Goal: Transaction & Acquisition: Obtain resource

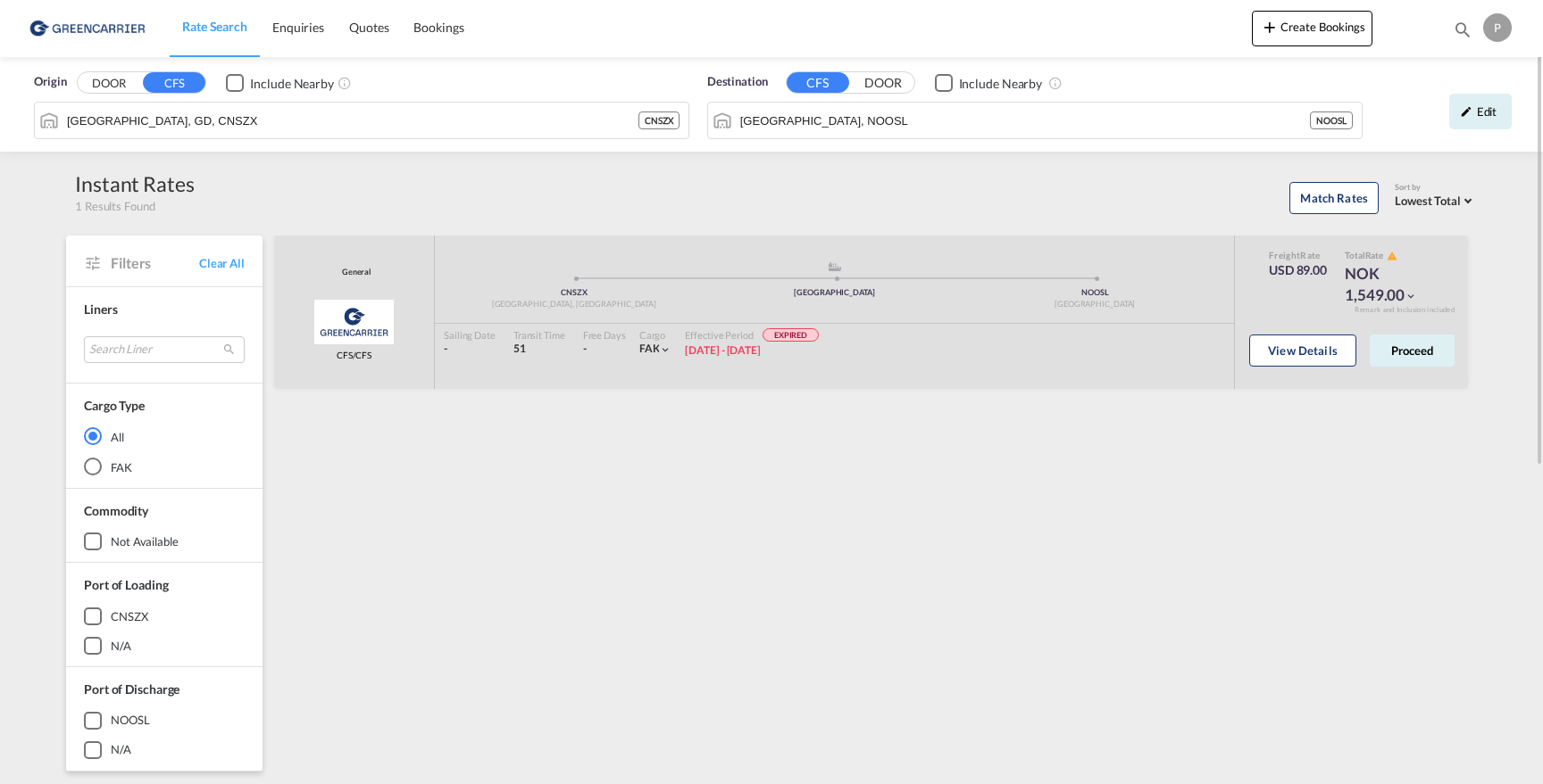
click at [222, 26] on span "Rate Search" at bounding box center [215, 26] width 65 height 16
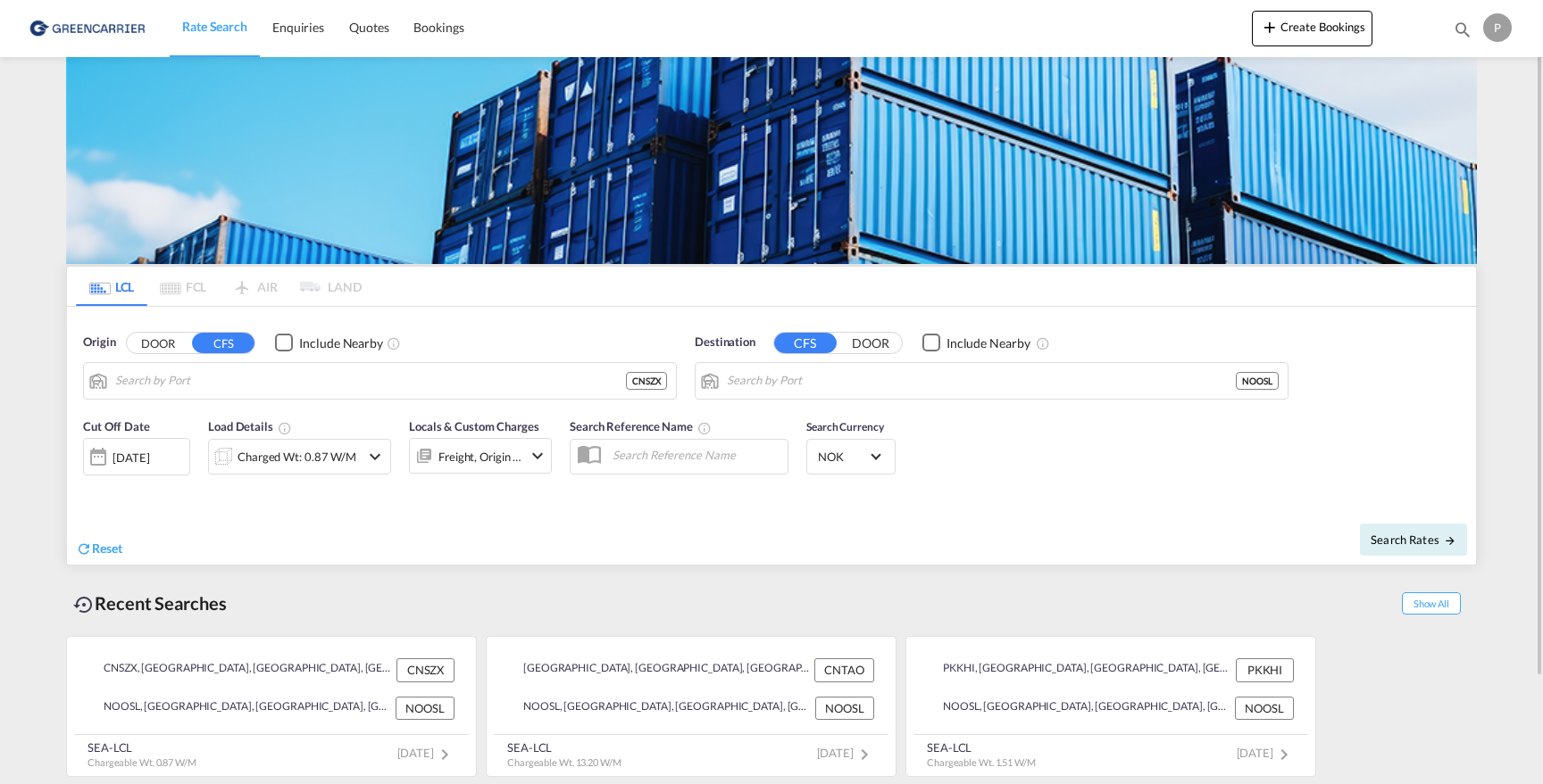
type input "Shenzhen, GD, CNSZX"
type input "[GEOGRAPHIC_DATA], NOOSL"
click at [219, 385] on input "Shenzhen, GD, CNSZX" at bounding box center [391, 381] width 551 height 27
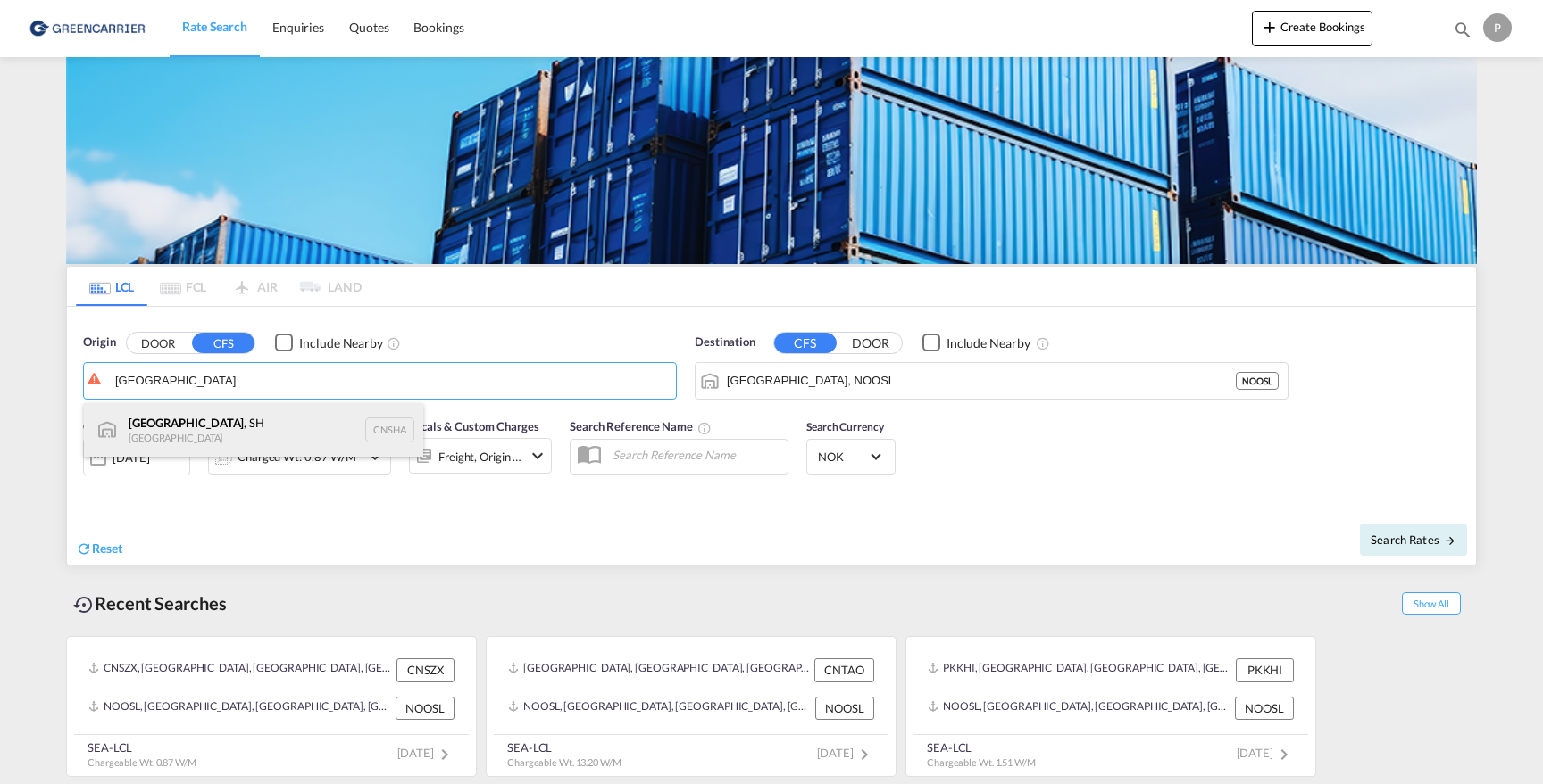
click at [250, 437] on div "[GEOGRAPHIC_DATA] , SH China CNSHA" at bounding box center [253, 430] width 339 height 53
type input "[GEOGRAPHIC_DATA], SH, CNSHA"
click at [365, 454] on md-icon "icon-chevron-down" at bounding box center [374, 457] width 21 height 21
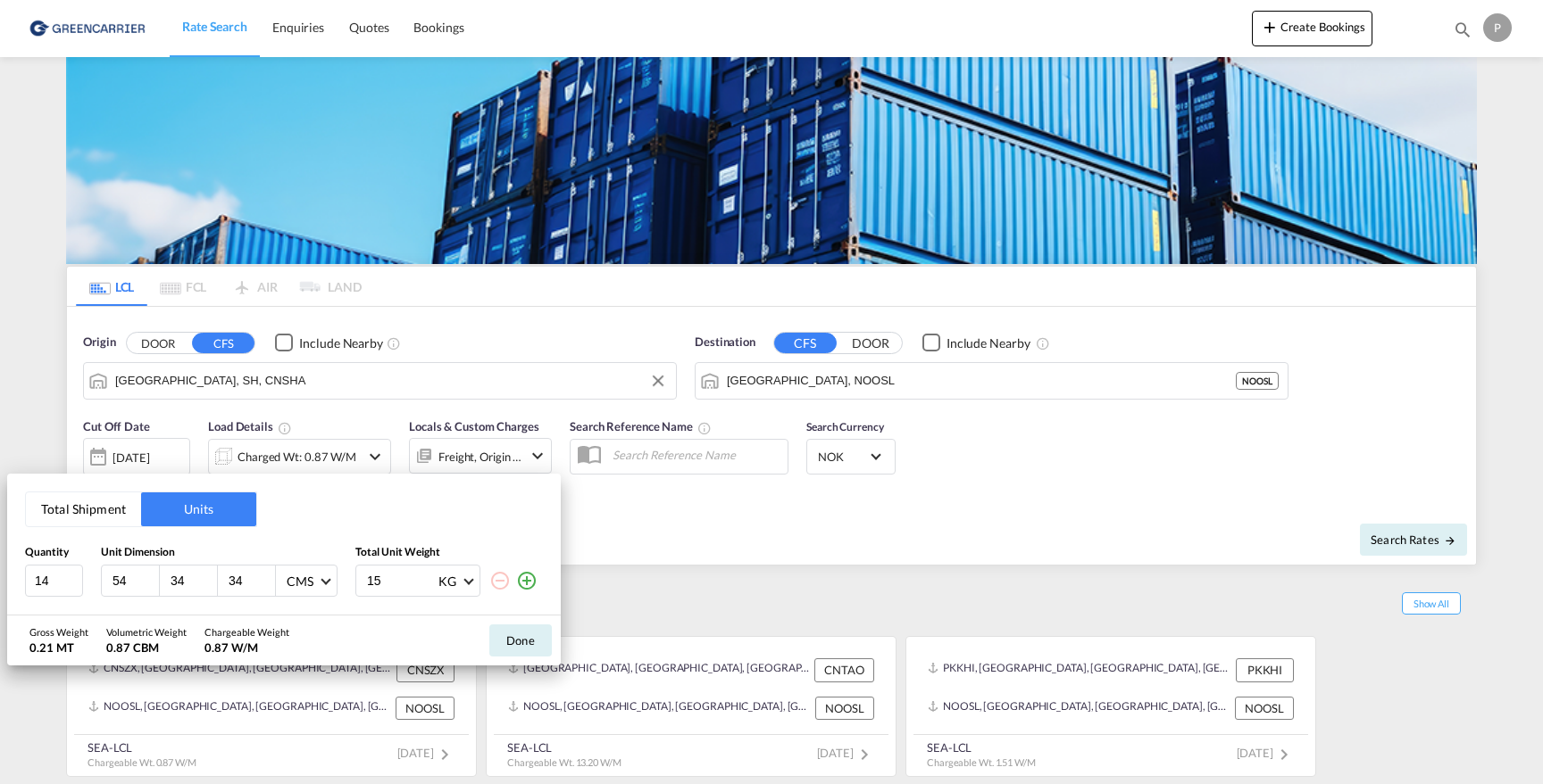
click at [672, 528] on div "Total Shipment Units Quantity Unit Dimension Total Unit Weight 14 54 34 34 CMS …" at bounding box center [772, 392] width 1543 height 784
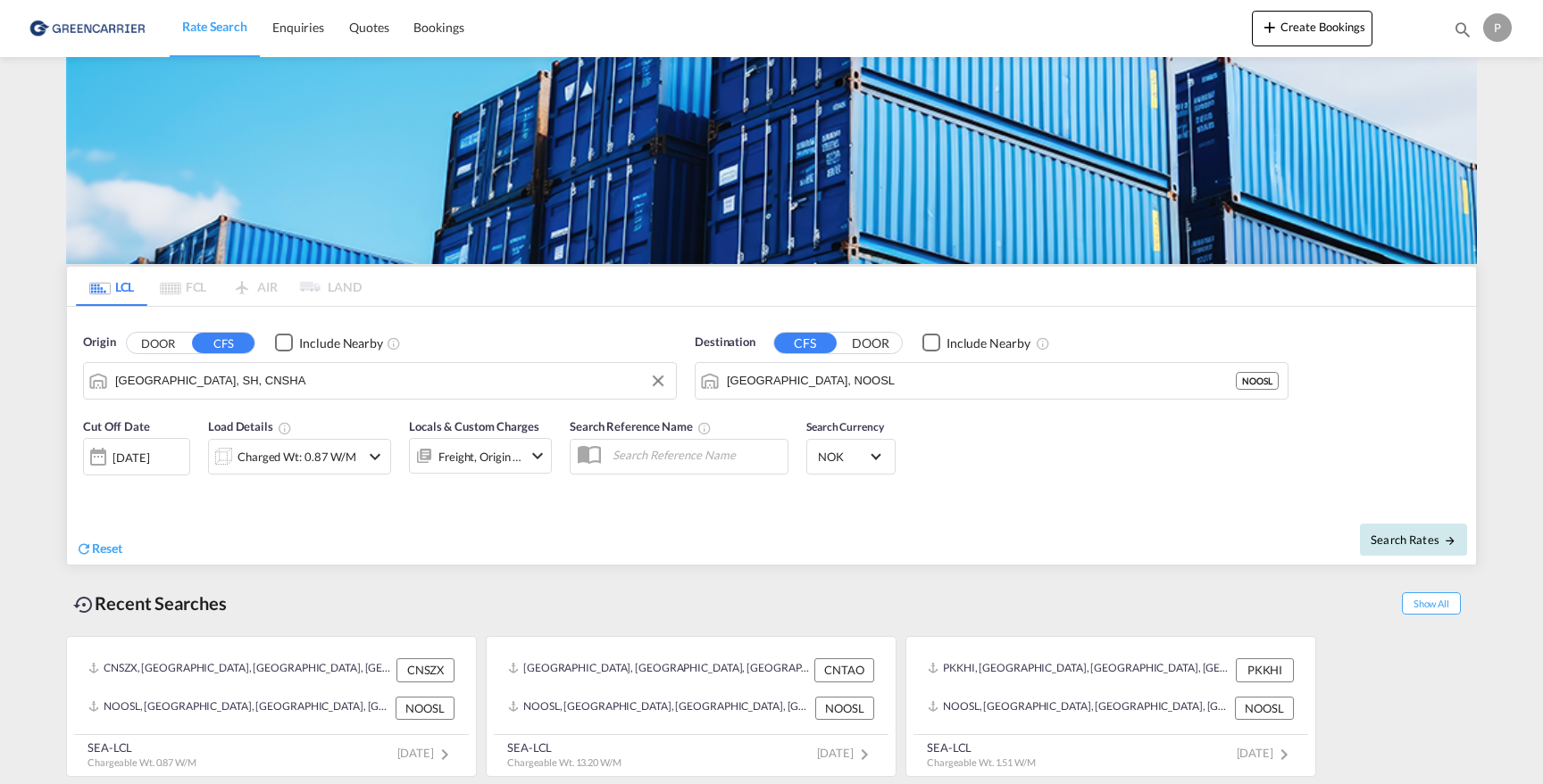
click at [1392, 549] on button "Search Rates" at bounding box center [1413, 539] width 107 height 32
type input "CNSHA to NOOSL / [DATE]"
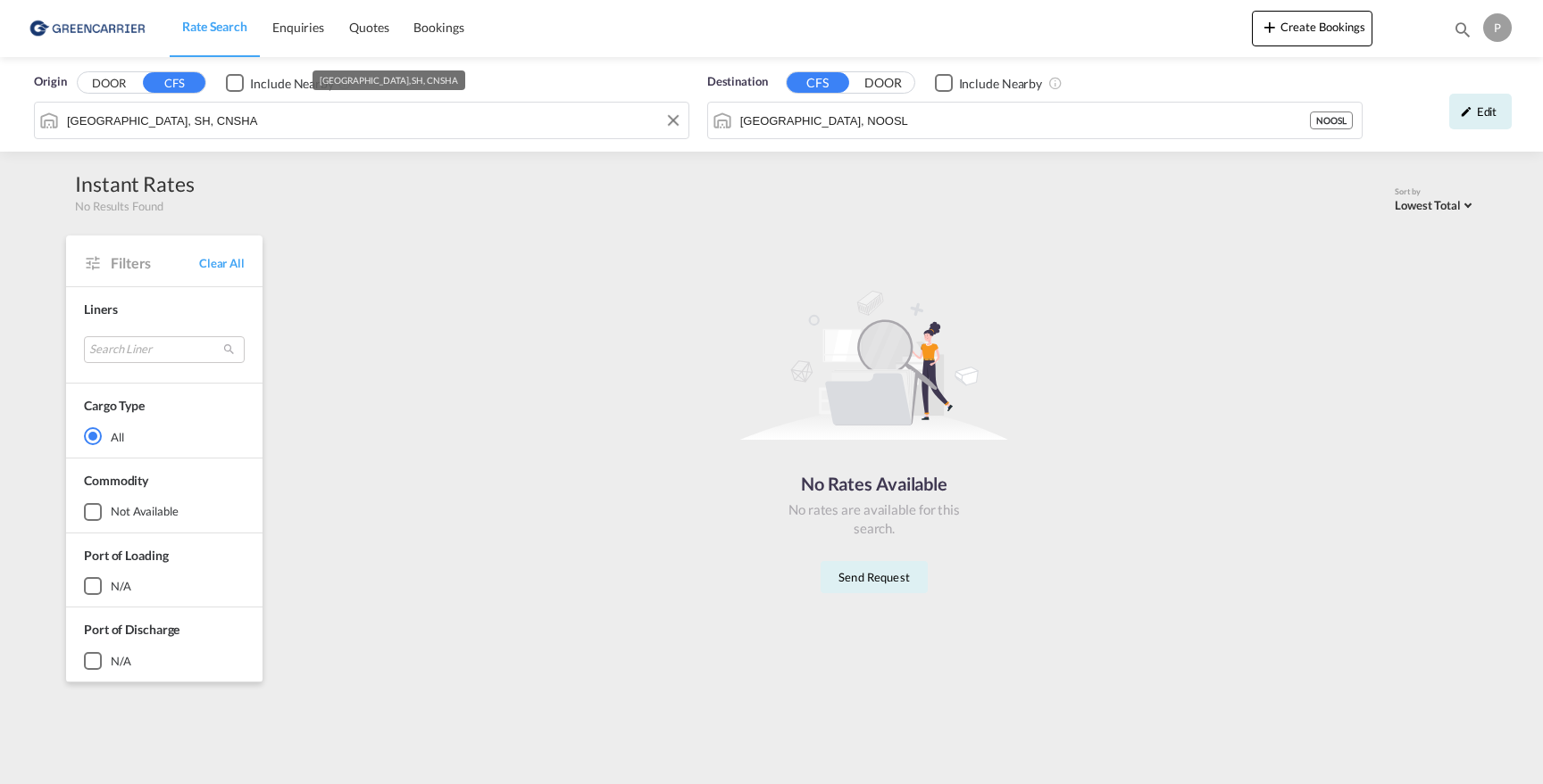
click at [589, 122] on input "[GEOGRAPHIC_DATA], SH, CNSHA" at bounding box center [373, 120] width 613 height 27
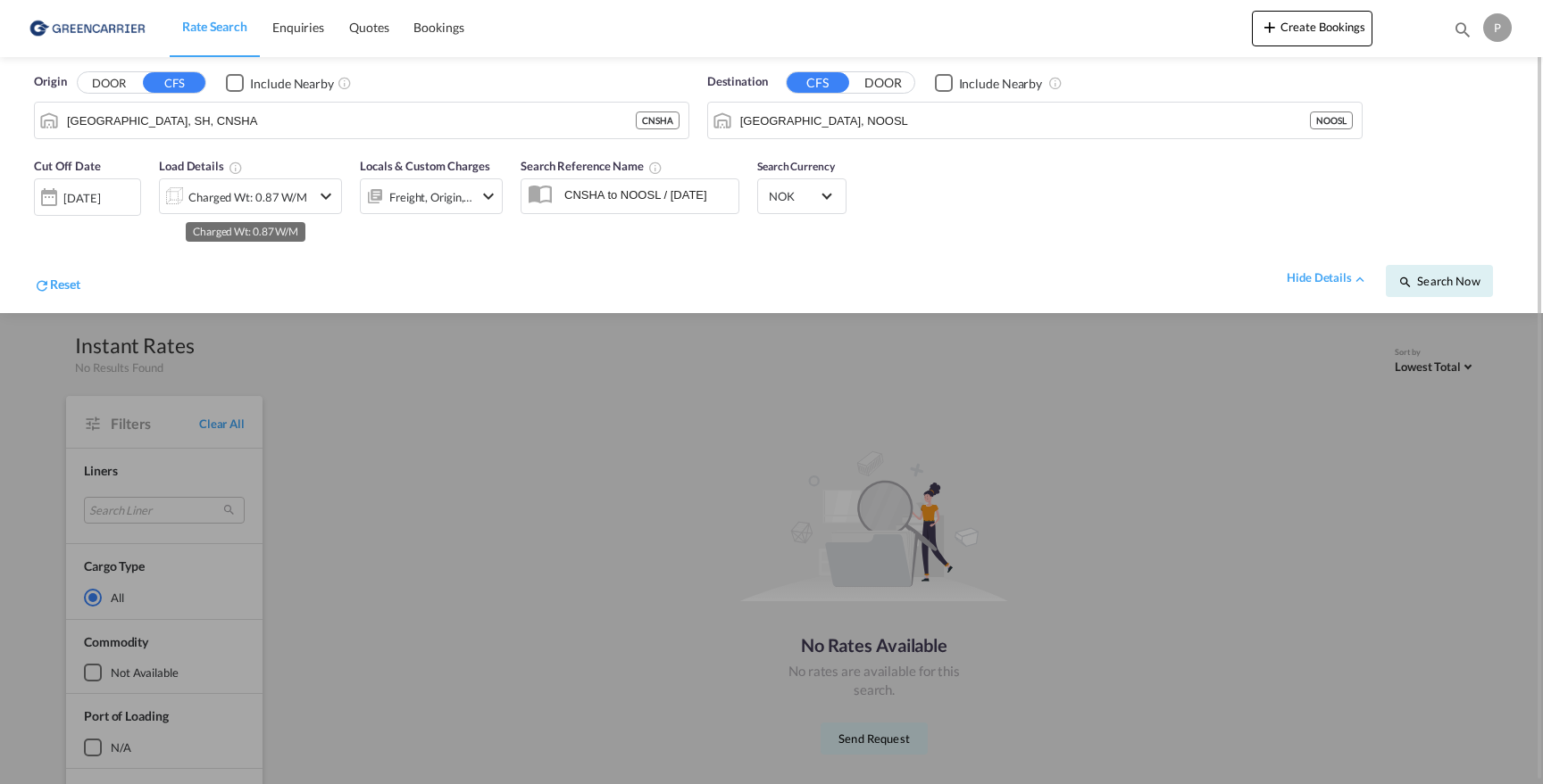
click at [280, 195] on div "Charged Wt: 0.87 W/M" at bounding box center [247, 196] width 118 height 25
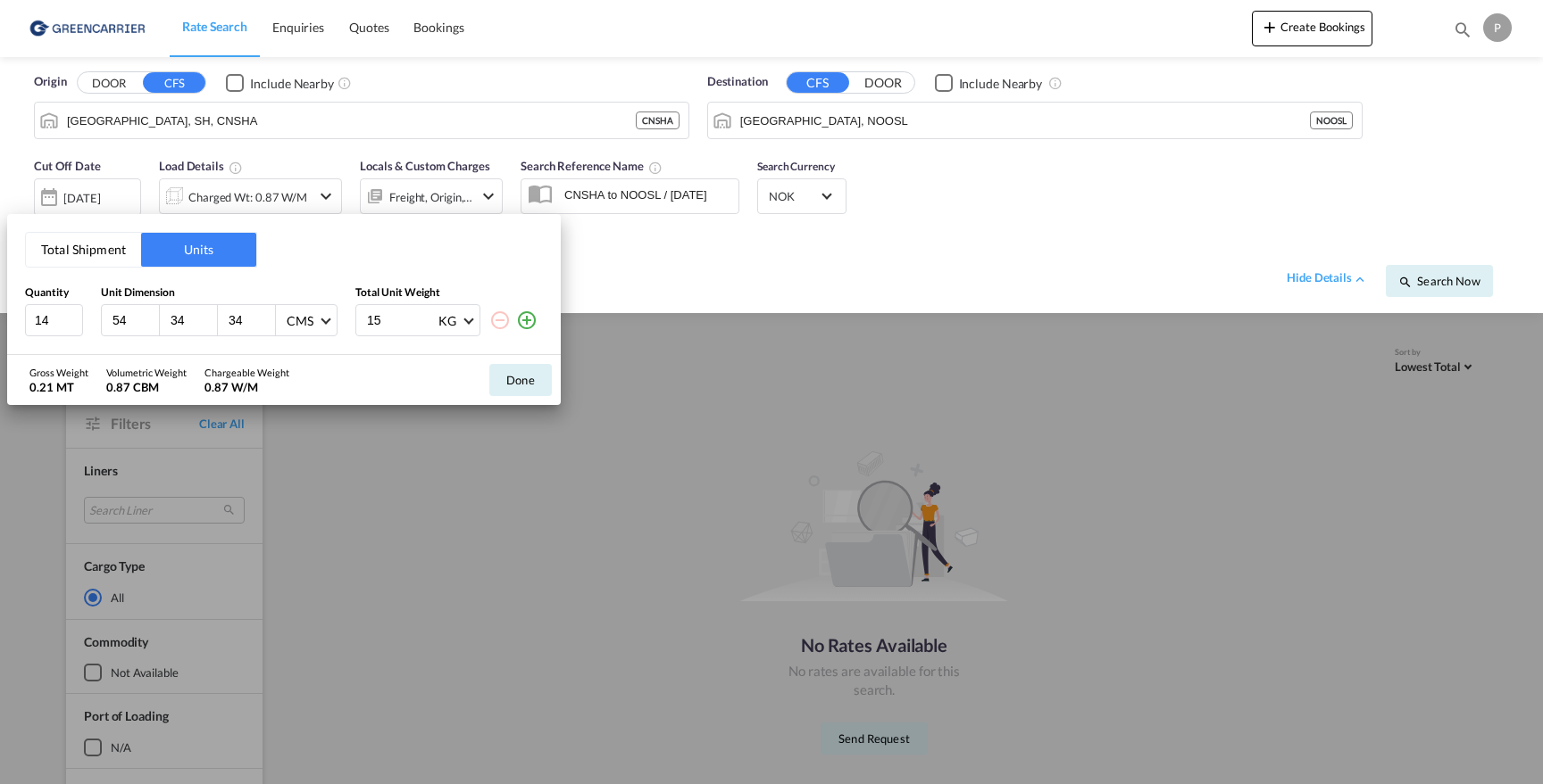
click at [101, 247] on button "Total Shipment" at bounding box center [83, 249] width 116 height 34
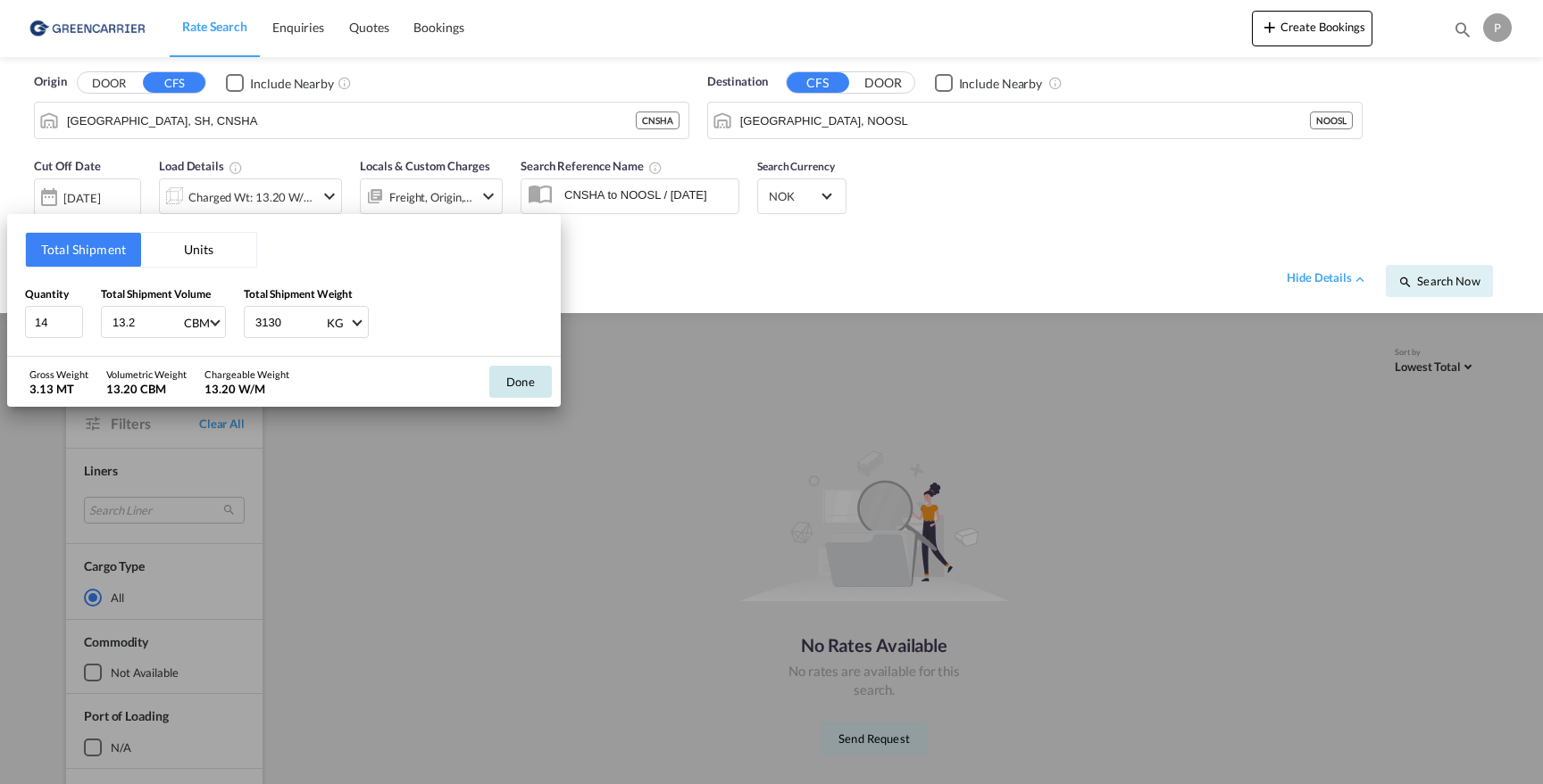
click at [515, 377] on button "Done" at bounding box center [520, 381] width 62 height 32
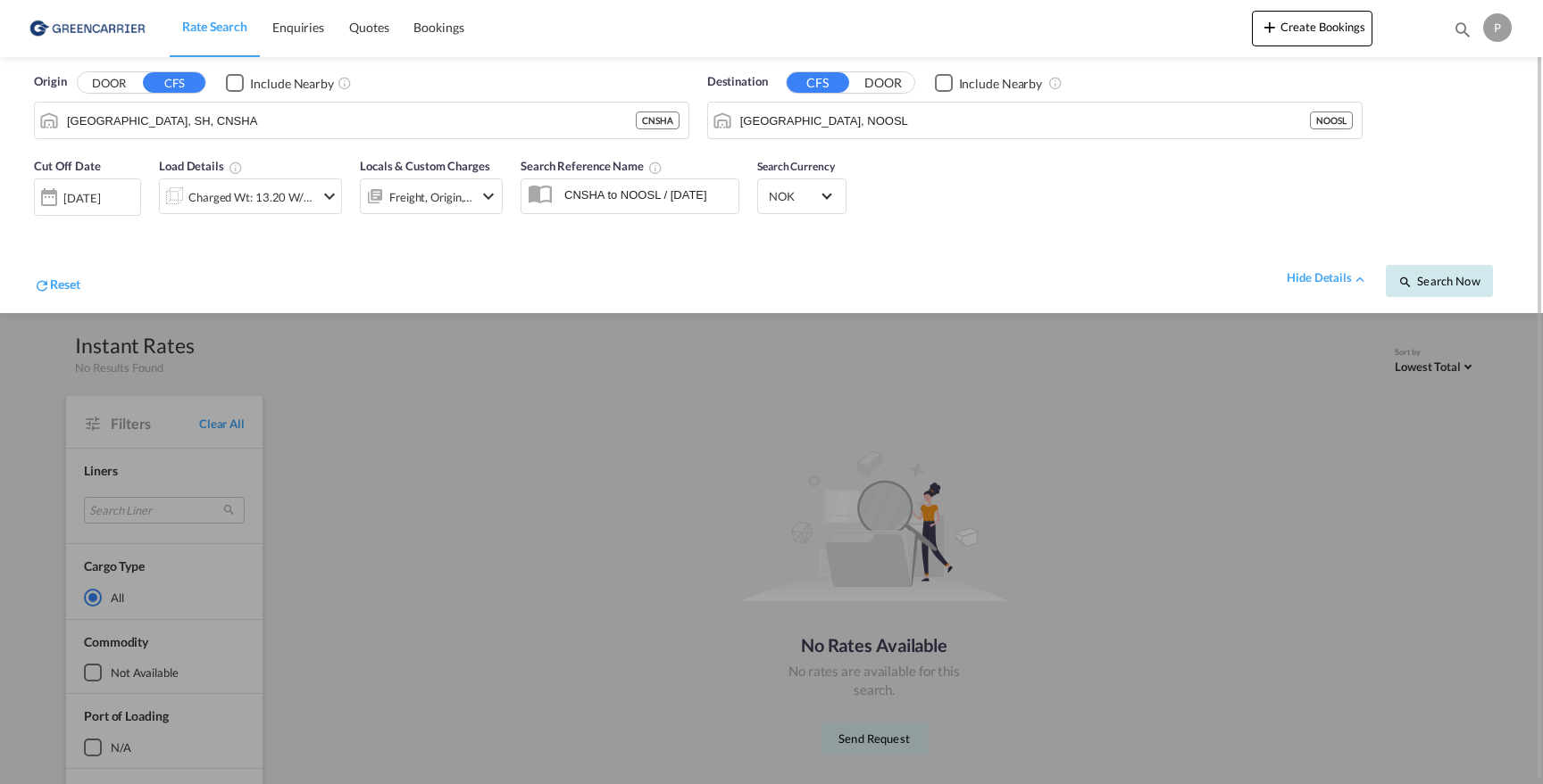
click at [1428, 280] on span "Search Now" at bounding box center [1438, 282] width 82 height 15
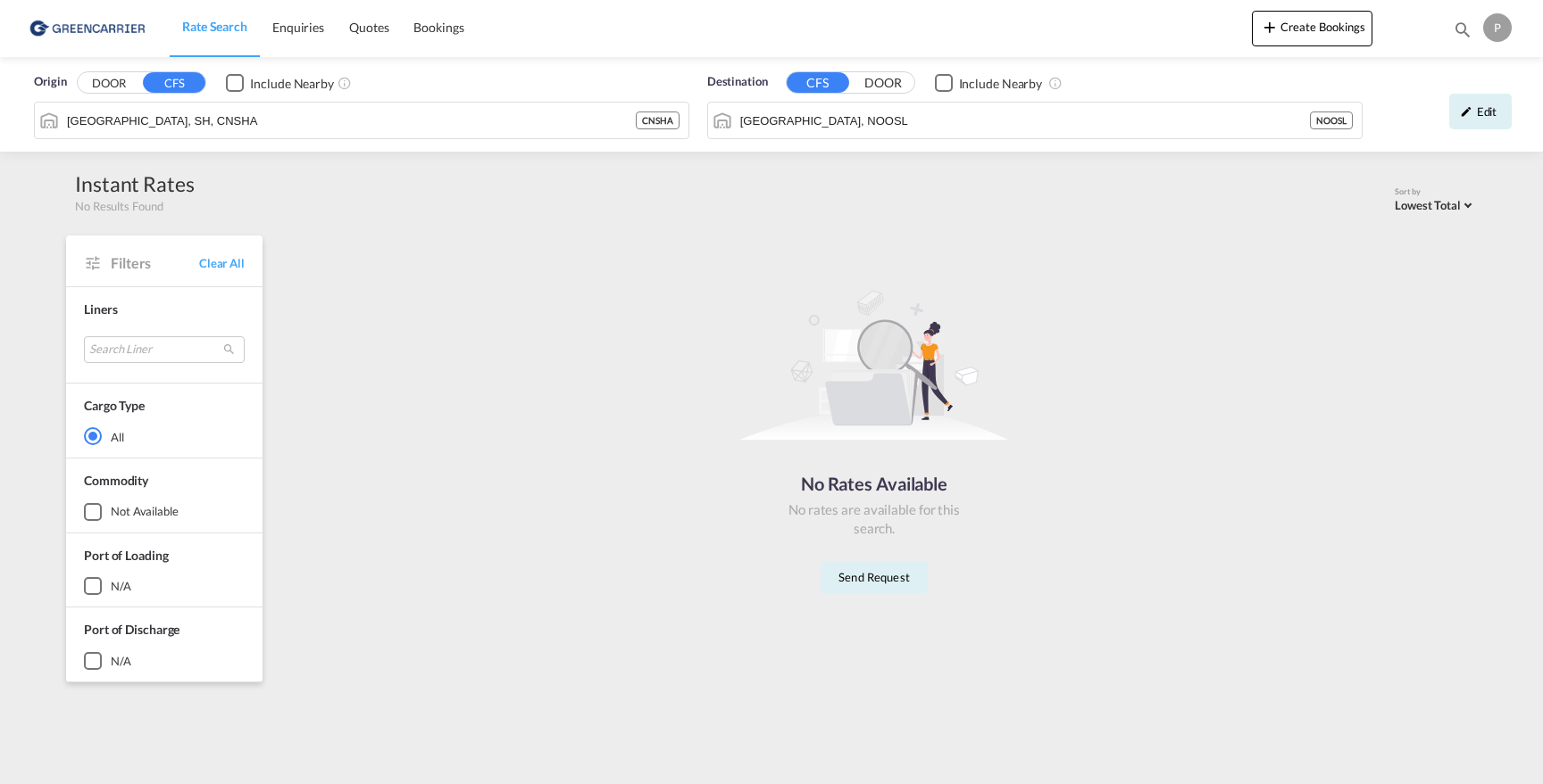
click at [105, 24] on img at bounding box center [86, 28] width 120 height 40
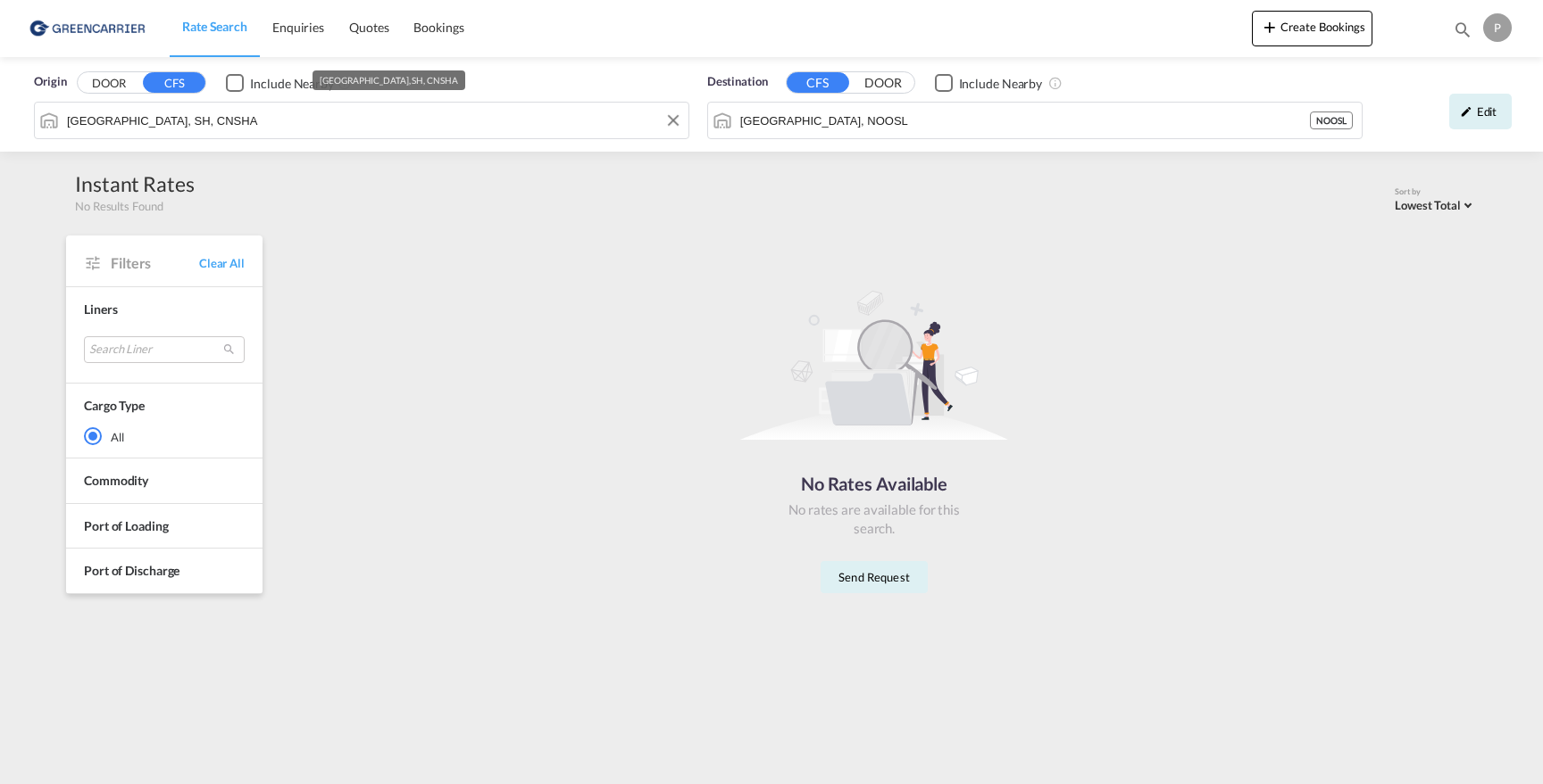
click at [290, 121] on input "[GEOGRAPHIC_DATA], SH, CNSHA" at bounding box center [373, 120] width 613 height 27
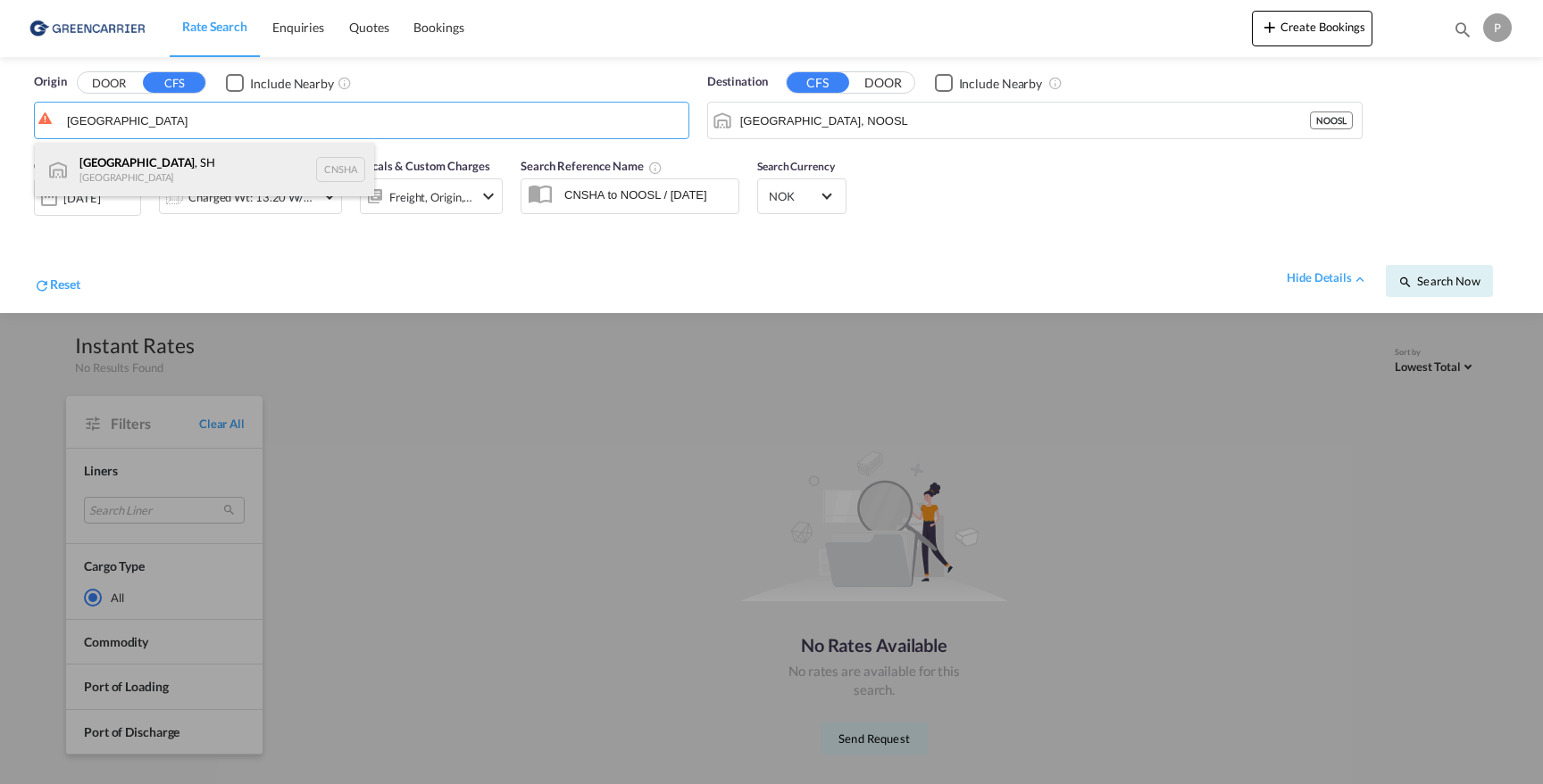
click at [214, 171] on div "[GEOGRAPHIC_DATA] , SH China CNSHA" at bounding box center [205, 170] width 339 height 53
type input "[GEOGRAPHIC_DATA], SH, CNSHA"
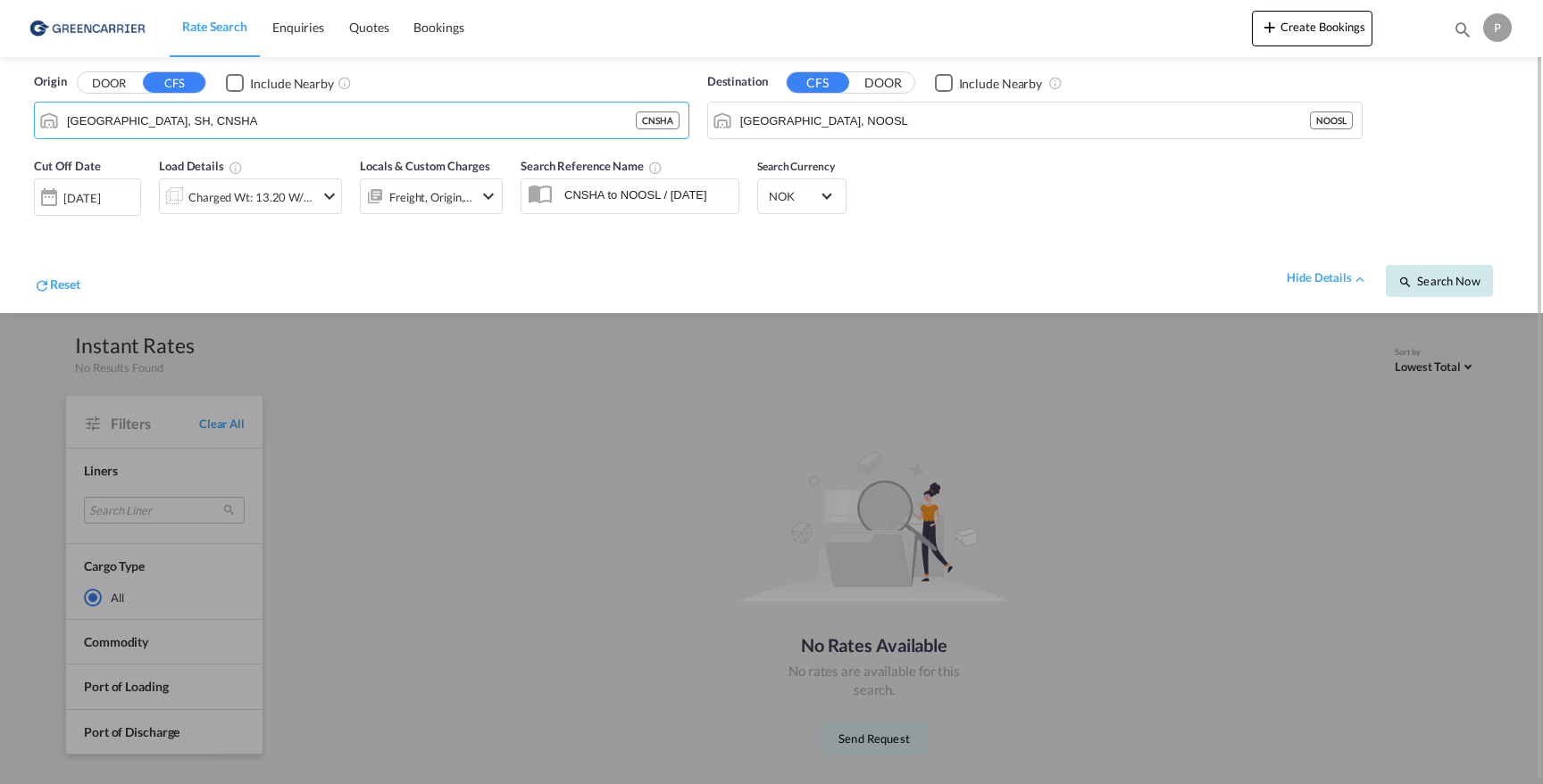
click at [1451, 285] on span "Search Now" at bounding box center [1438, 282] width 82 height 15
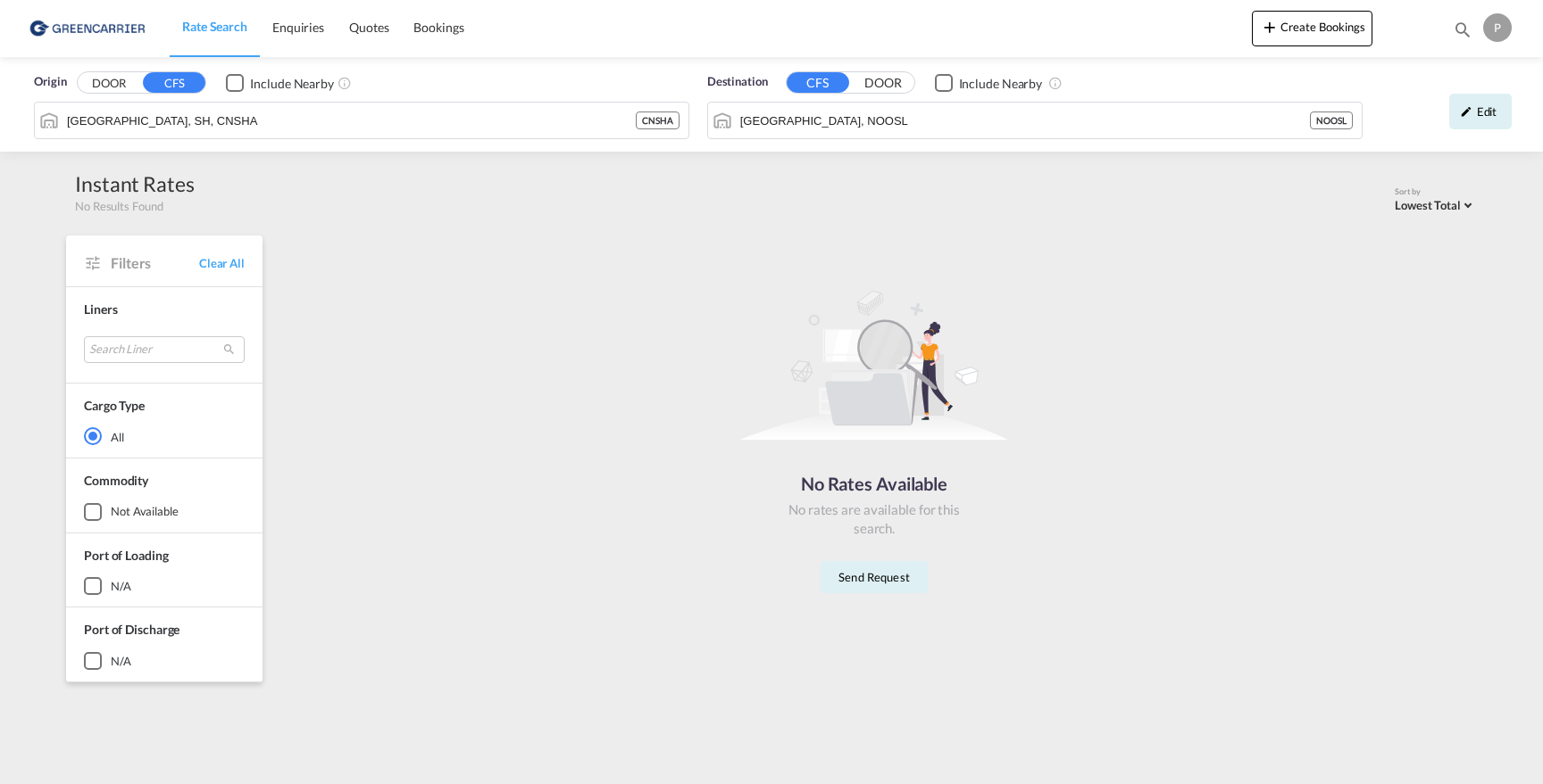
click at [90, 28] on img at bounding box center [86, 28] width 120 height 40
click at [222, 21] on span "Rate Search" at bounding box center [215, 26] width 65 height 16
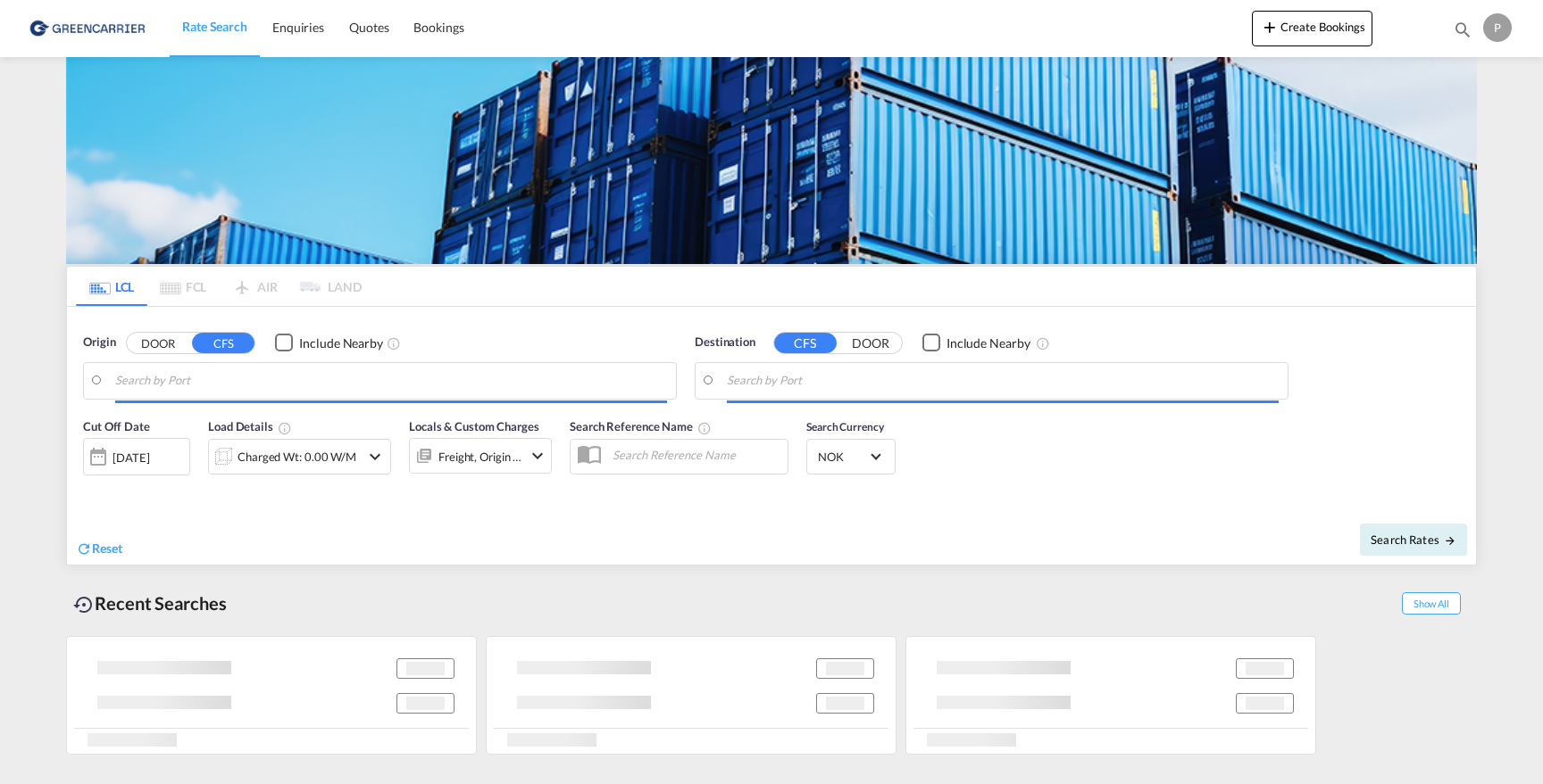
type input "[GEOGRAPHIC_DATA], SH, CNSHA"
type input "[GEOGRAPHIC_DATA], NOOSL"
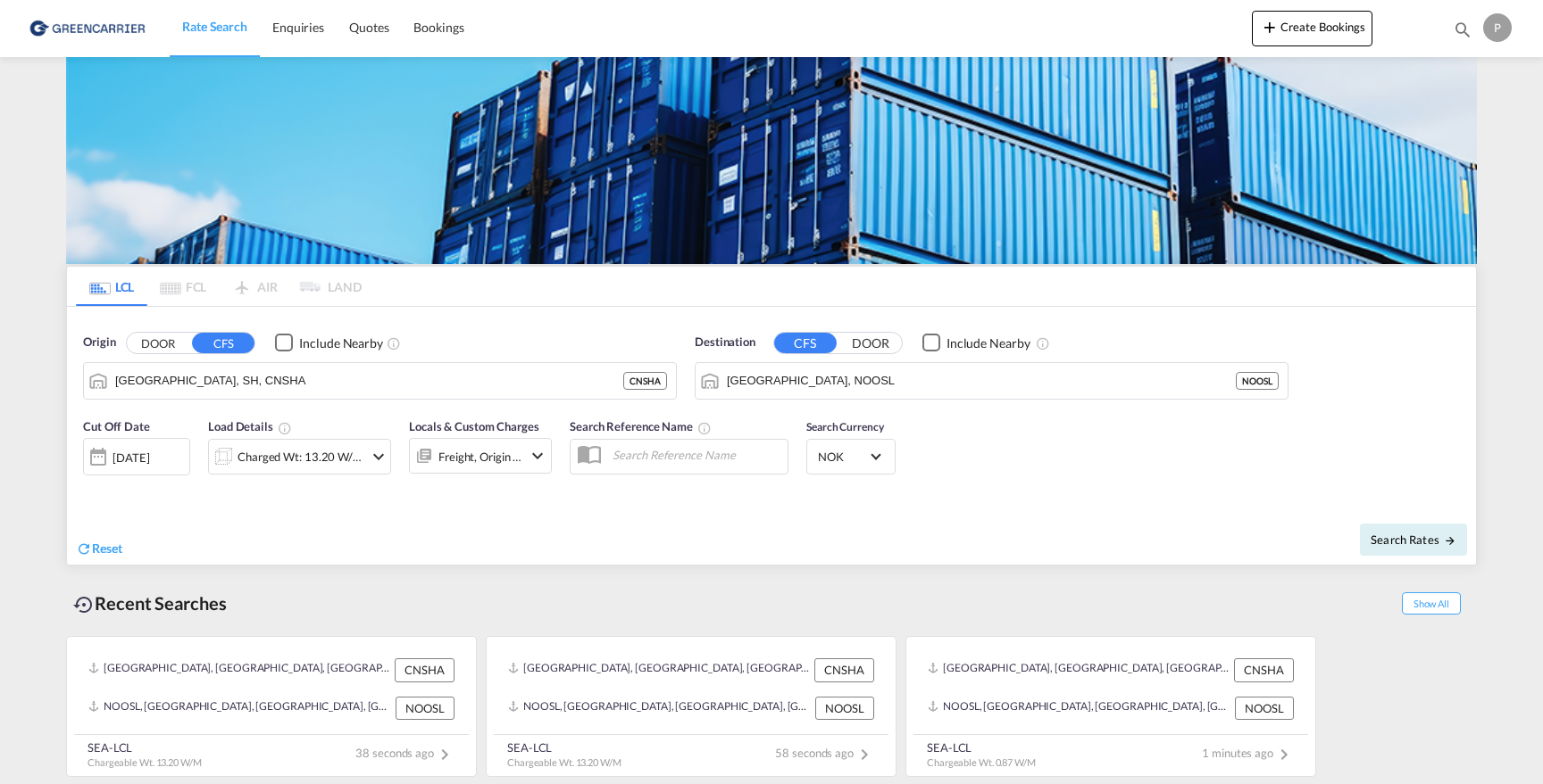
click at [148, 457] on div "[DATE]" at bounding box center [131, 458] width 37 height 17
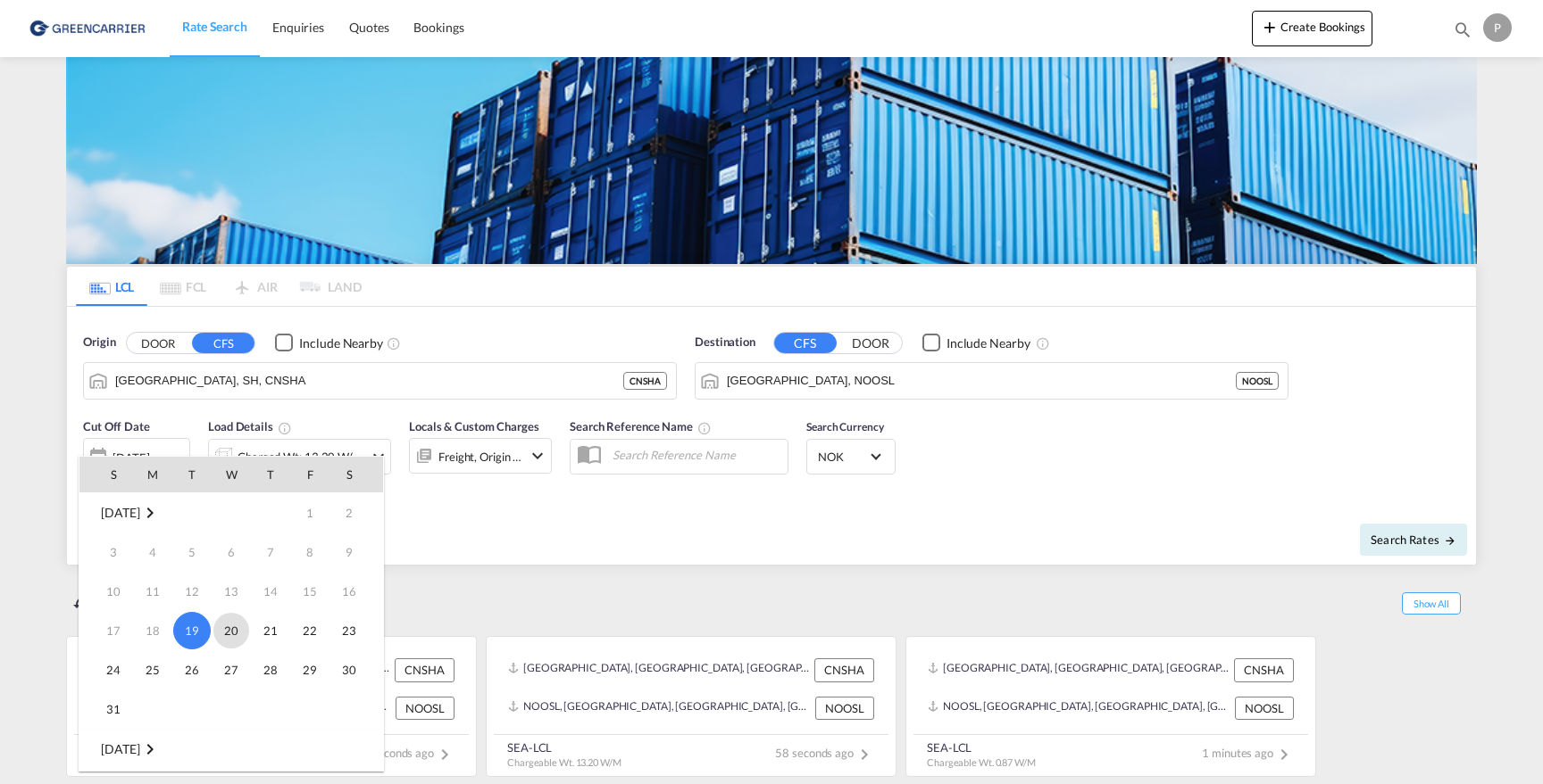
click at [240, 632] on span "20" at bounding box center [231, 631] width 36 height 36
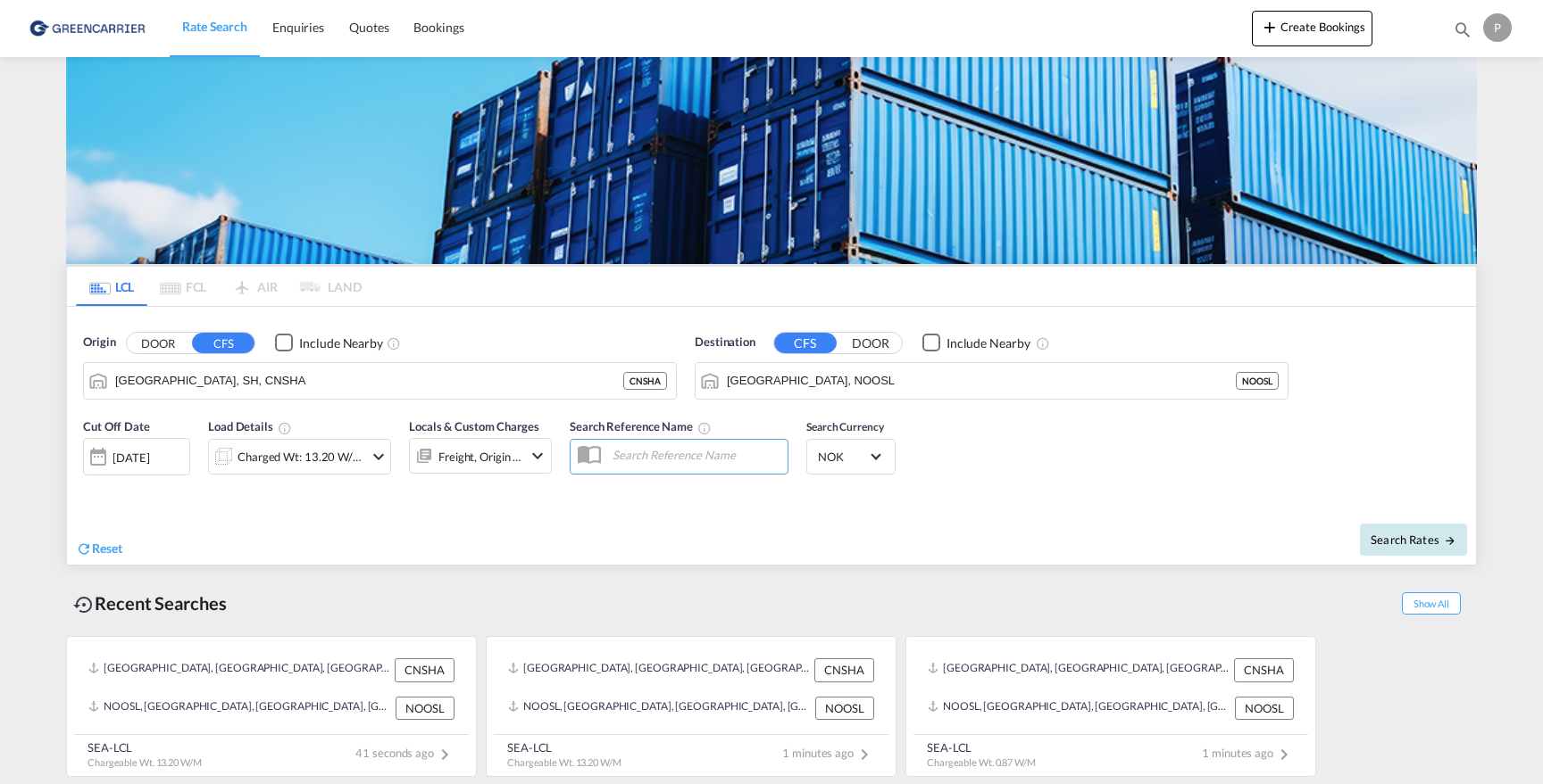
click at [1414, 549] on button "Search Rates" at bounding box center [1413, 539] width 107 height 32
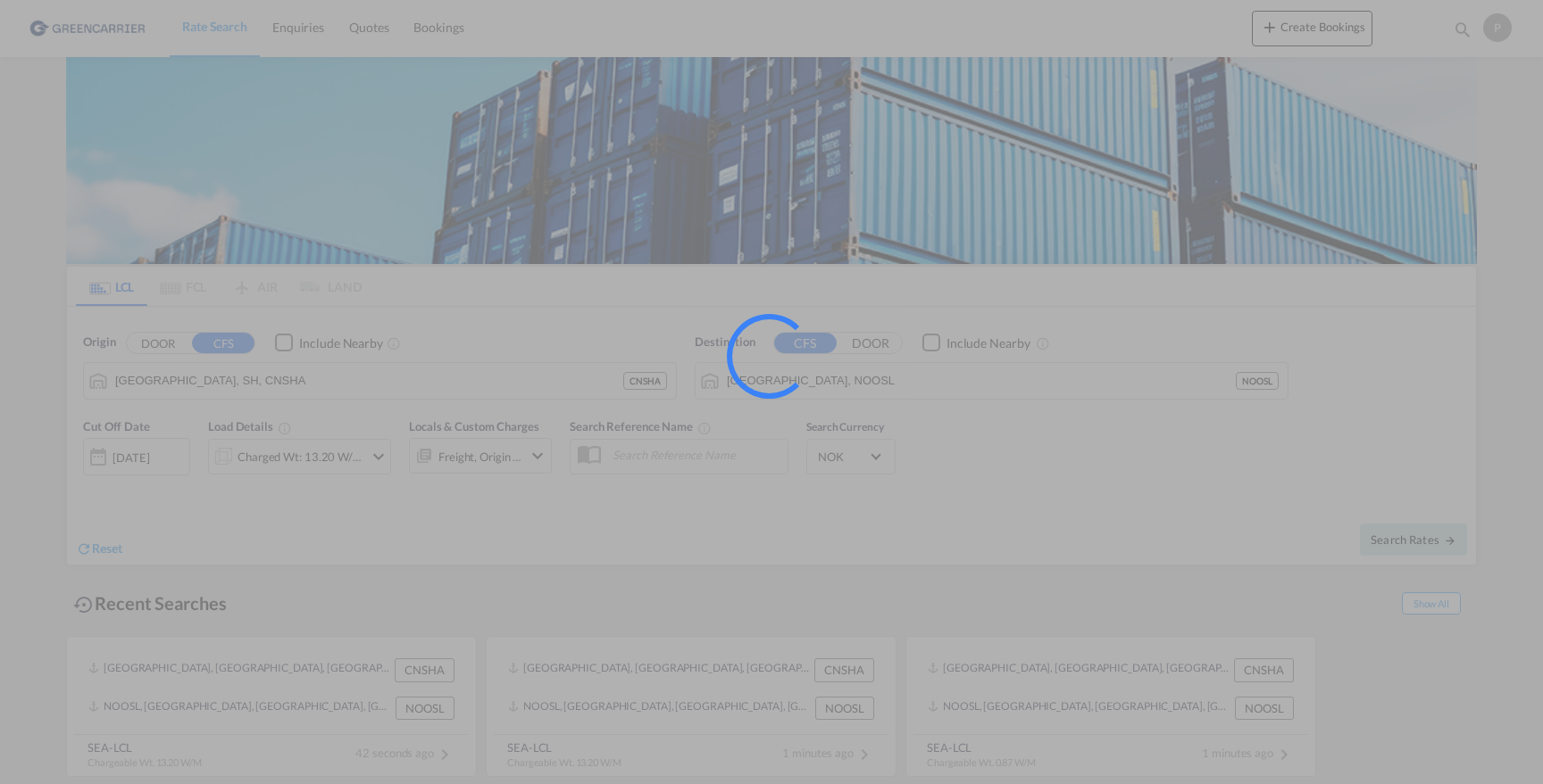
type input "CNSHA to NOOSL / [DATE]"
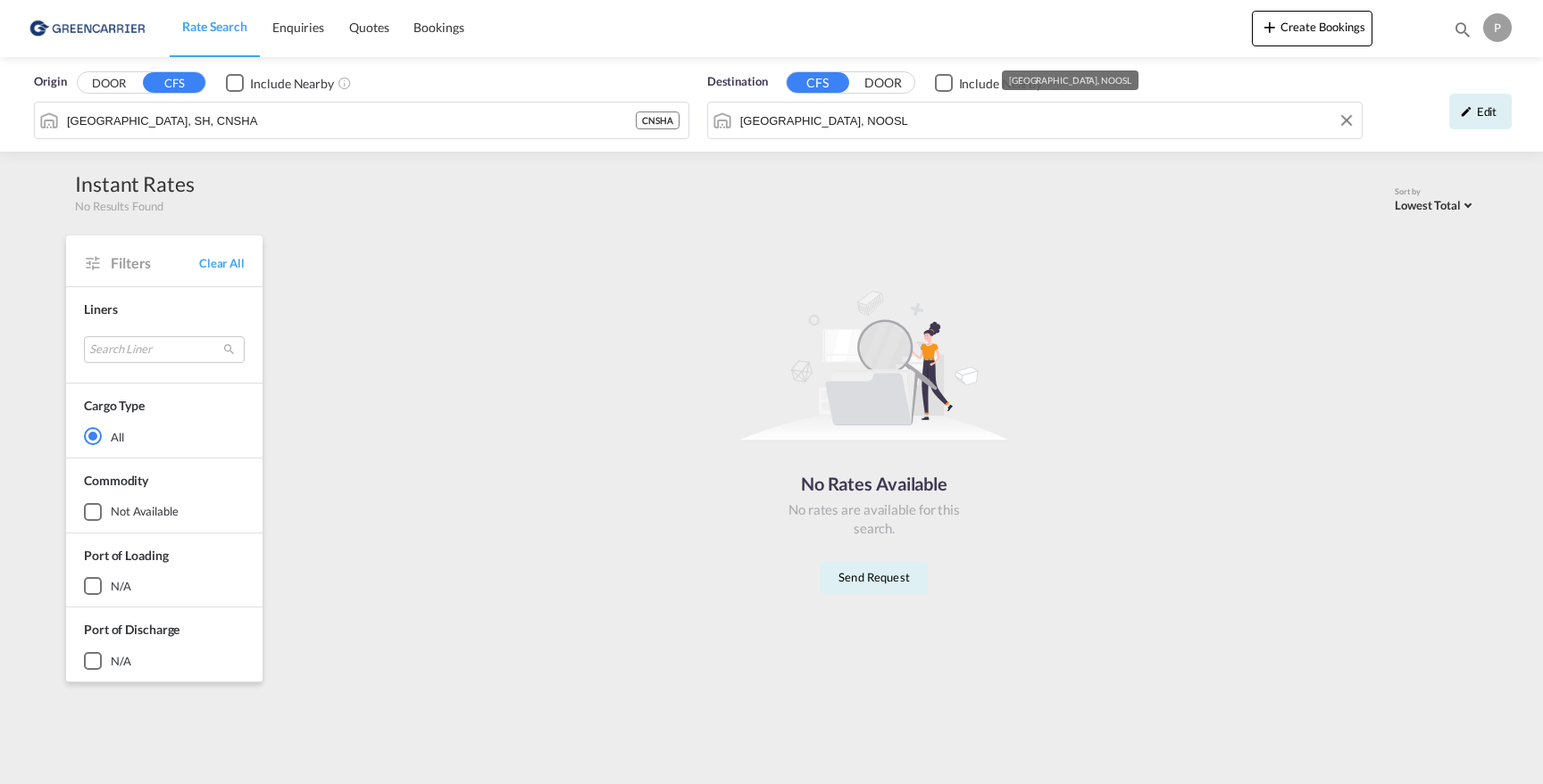
click at [1489, 37] on div "P" at bounding box center [1497, 28] width 28 height 28
click at [1152, 446] on md-backdrop at bounding box center [772, 392] width 1543 height 784
